Goal: Navigation & Orientation: Understand site structure

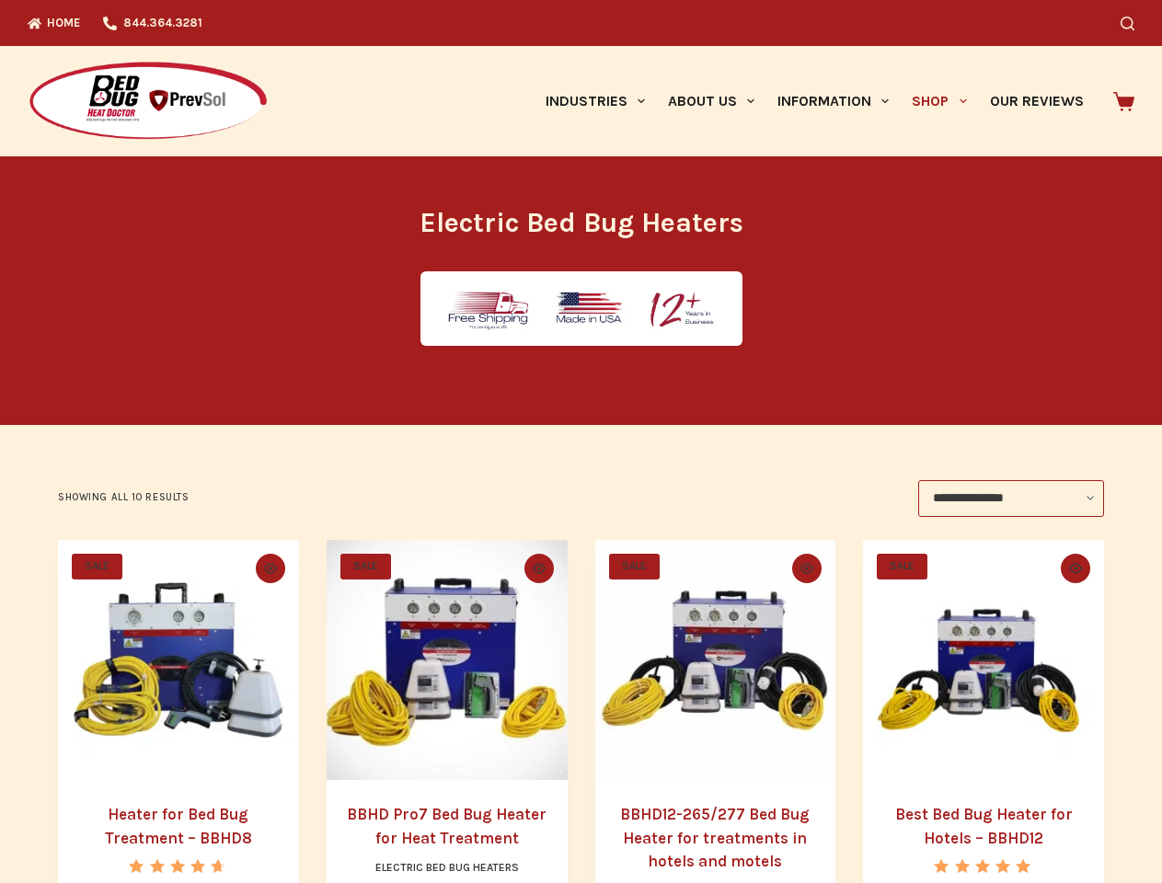
click at [1134, 23] on icon "Search" at bounding box center [1127, 24] width 14 height 14
click at [602, 101] on link "Industries" at bounding box center [594, 101] width 122 height 110
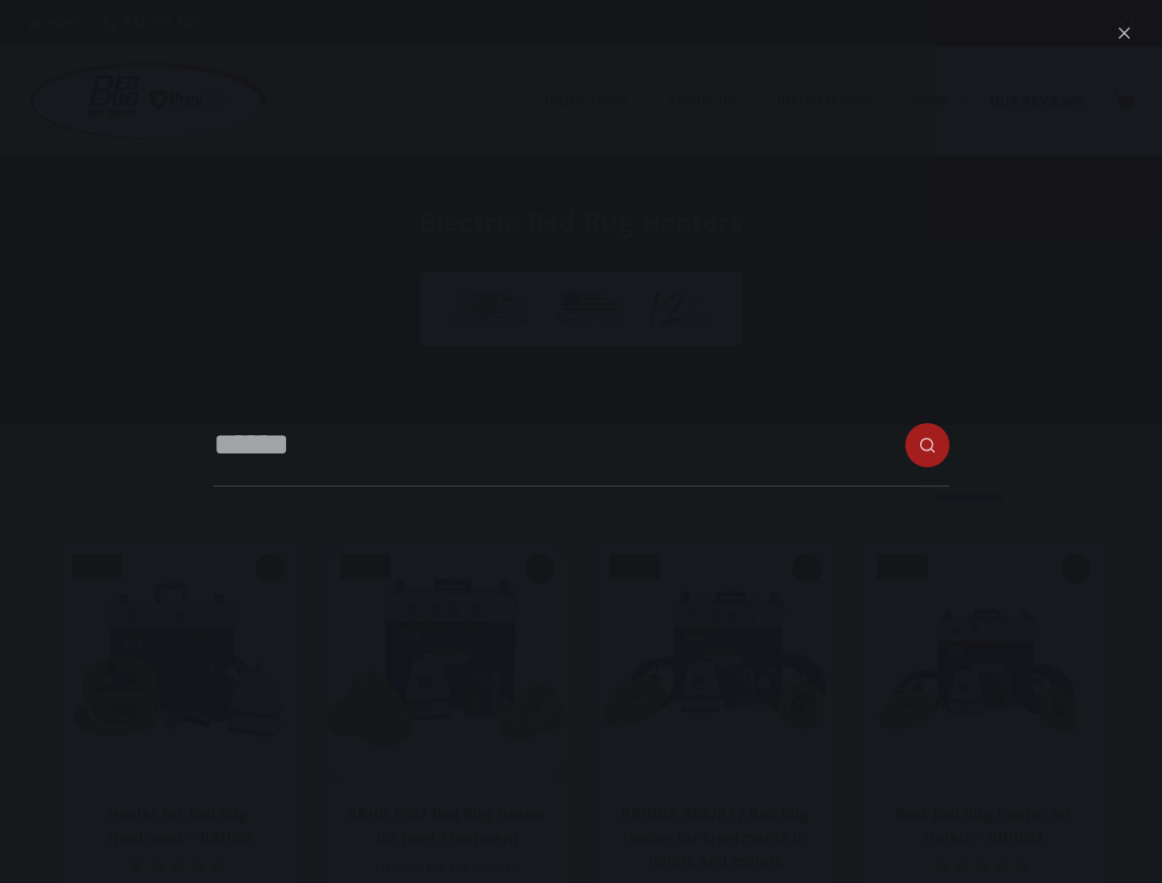
click at [718, 101] on link "About Us" at bounding box center [710, 101] width 109 height 110
